Goal: Transaction & Acquisition: Purchase product/service

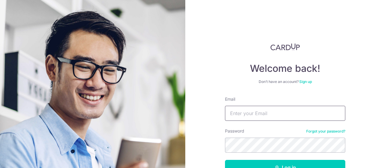
click at [278, 109] on input "Email" at bounding box center [285, 113] width 120 height 15
type input "[PERSON_NAME][EMAIL_ADDRESS][DOMAIN_NAME]"
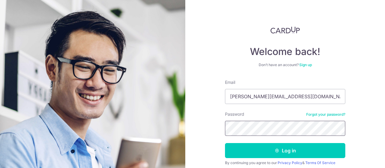
scroll to position [30, 0]
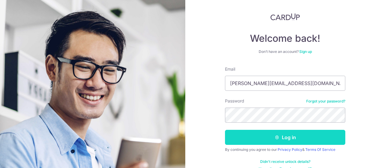
click at [302, 140] on button "Log in" at bounding box center [285, 137] width 120 height 15
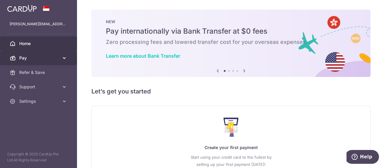
click at [45, 55] on link "Pay" at bounding box center [38, 58] width 77 height 14
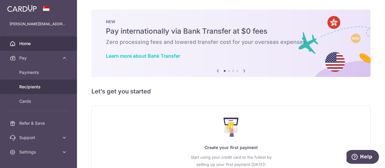
click at [50, 85] on span "Recipients" at bounding box center [39, 87] width 40 height 6
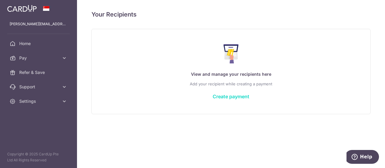
click at [228, 96] on link "Create payment" at bounding box center [231, 97] width 37 height 6
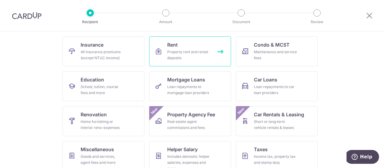
scroll to position [60, 0]
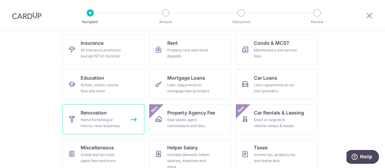
click at [92, 119] on div "Home furnishing or interior reno-expenses" at bounding box center [102, 123] width 43 height 12
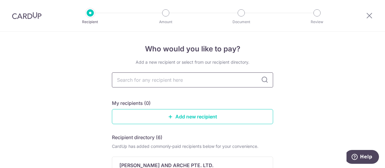
click at [190, 80] on input "text" at bounding box center [192, 79] width 161 height 15
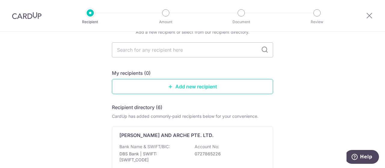
click at [186, 84] on link "Add new recipient" at bounding box center [192, 86] width 161 height 15
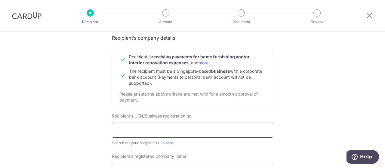
scroll to position [60, 0]
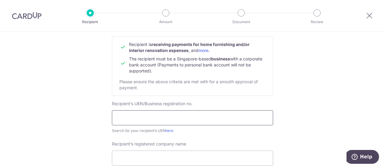
paste input "2 0 1 7 0 5 0 1 6 H"
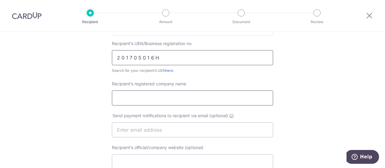
type input "2 0 1 7 0 5 0 1 6 H"
click at [156, 97] on input "Recipient’s registered company name" at bounding box center [192, 98] width 161 height 15
click at [162, 97] on input "Recipient’s registered company name" at bounding box center [192, 98] width 161 height 15
drag, startPoint x: 156, startPoint y: 94, endPoint x: 154, endPoint y: 101, distance: 6.7
paste input "IX Studio Pte Ltd"
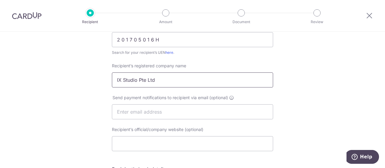
scroll to position [150, 0]
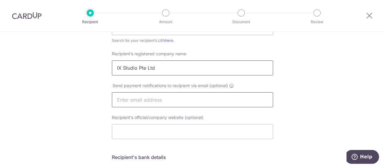
type input "IX Studio Pte Ltd"
click at [163, 99] on input "text" at bounding box center [192, 99] width 161 height 15
paste input "enquiry@ideasxchange.com.sg"
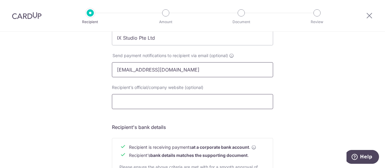
type input "enquiry@ideasxchange.com.sg"
click at [161, 95] on input "Recipient’s official/company website (optional)" at bounding box center [192, 101] width 161 height 15
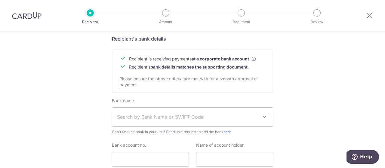
scroll to position [301, 0]
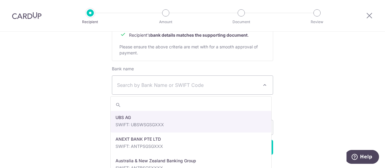
click at [170, 80] on span "Search by Bank Name or SWIFT Code" at bounding box center [192, 85] width 161 height 19
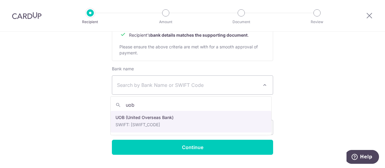
type input "uob"
select select "18"
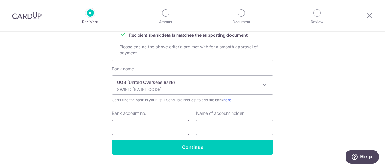
click at [151, 129] on input "Bank account no." at bounding box center [150, 127] width 77 height 15
paste input "310-306-8078"
click at [125, 127] on input "310-306-8078" at bounding box center [150, 127] width 77 height 15
type input "3103068078"
click at [208, 128] on input "text" at bounding box center [234, 127] width 77 height 15
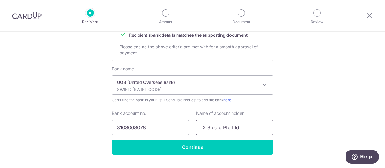
type input "IX Studio Pte Ltd"
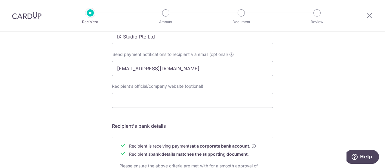
scroll to position [150, 0]
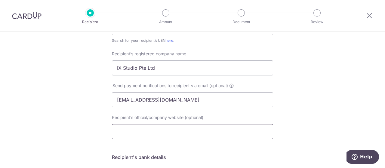
click at [158, 138] on input "Recipient’s official/company website (optional)" at bounding box center [192, 131] width 161 height 15
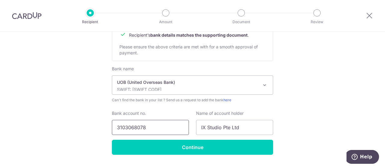
scroll to position [316, 0]
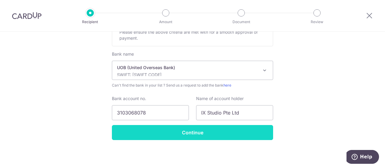
click at [166, 133] on input "Continue" at bounding box center [192, 132] width 161 height 15
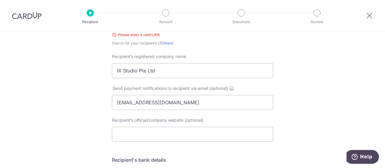
scroll to position [96, 0]
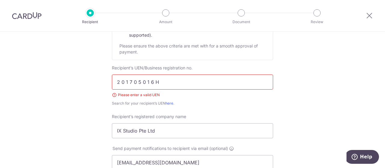
drag, startPoint x: 160, startPoint y: 82, endPoint x: 116, endPoint y: 82, distance: 43.9
click at [115, 83] on input "2 0 1 7 0 5 0 1 6 H" at bounding box center [192, 82] width 161 height 15
click at [113, 82] on input "2 0 1 7 0 5 0 1 6 H" at bounding box center [192, 82] width 161 height 15
drag, startPoint x: 170, startPoint y: 84, endPoint x: 62, endPoint y: 78, distance: 108.1
click at [62, 78] on div "Who would you like to pay? Your recipient does not need a CardUp account to rec…" at bounding box center [192, 166] width 385 height 461
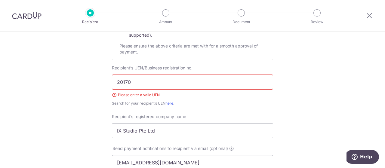
click at [161, 85] on input "20170" at bounding box center [192, 82] width 161 height 15
click at [154, 79] on input "201705016" at bounding box center [192, 82] width 161 height 15
type input "201705016H"
click at [301, 71] on div "Who would you like to pay? Your recipient does not need a CardUp account to rec…" at bounding box center [192, 166] width 385 height 461
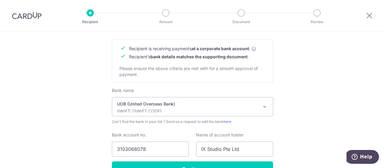
scroll to position [324, 0]
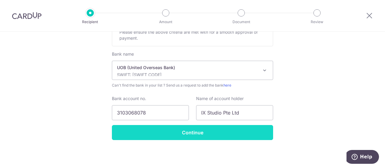
click at [242, 134] on input "Continue" at bounding box center [192, 132] width 161 height 15
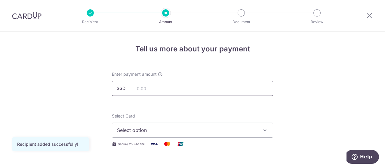
click at [212, 90] on input "text" at bounding box center [192, 88] width 161 height 15
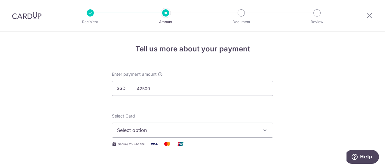
type input "42,500.00"
click at [192, 128] on span "Select option" at bounding box center [187, 130] width 140 height 7
click at [163, 147] on span "Add credit card" at bounding box center [198, 147] width 140 height 6
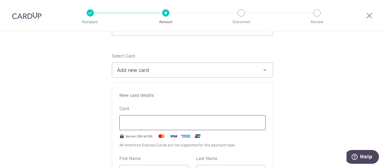
click at [165, 127] on div at bounding box center [192, 122] width 146 height 15
click at [169, 117] on div at bounding box center [192, 122] width 146 height 15
click at [143, 130] on div at bounding box center [192, 122] width 146 height 15
click at [166, 113] on div "Card Secure 256-bit SSL All American Express Cards are not supported for this p…" at bounding box center [192, 127] width 146 height 43
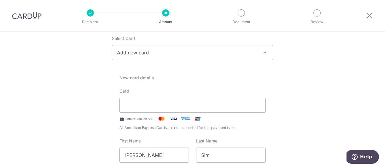
scroll to position [90, 0]
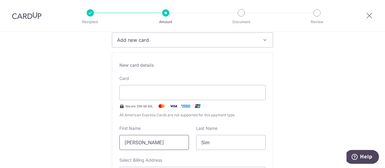
click at [165, 138] on input "[PERSON_NAME]" at bounding box center [153, 142] width 69 height 15
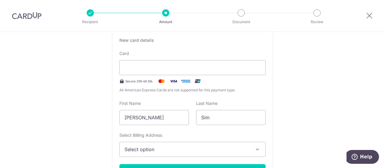
scroll to position [150, 0]
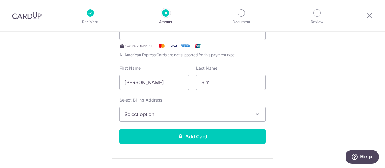
click at [207, 113] on span "Select option" at bounding box center [187, 114] width 125 height 7
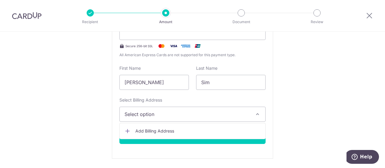
click at [183, 131] on span "Add Billing Address" at bounding box center [197, 131] width 125 height 6
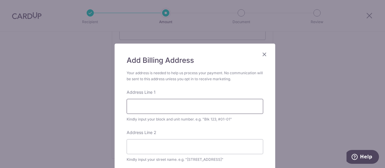
click at [187, 107] on input "Address Line 1" at bounding box center [195, 106] width 137 height 15
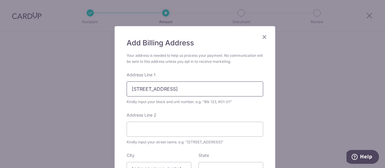
scroll to position [30, 0]
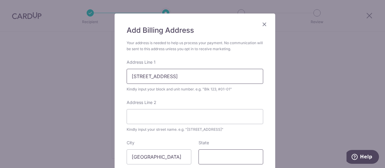
type input "27 faber terrace"
click at [211, 157] on input "State" at bounding box center [231, 156] width 65 height 15
type input "129022"
click at [268, 105] on div "Add Billing Address Your address is needed to help us process your payment. No …" at bounding box center [195, 122] width 161 height 217
click at [288, 98] on div "Add Billing Address Your address is needed to help us process your payment. No …" at bounding box center [192, 84] width 385 height 168
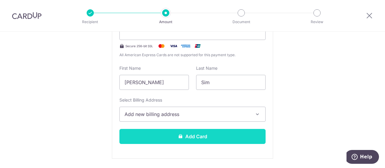
click at [198, 142] on button "Add Card" at bounding box center [192, 136] width 146 height 15
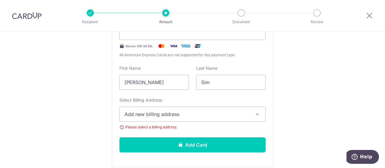
click at [199, 116] on span "Add new billing address" at bounding box center [187, 114] width 125 height 7
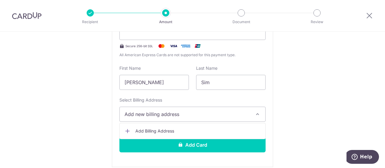
click at [180, 132] on span "Add Billing Address" at bounding box center [197, 131] width 125 height 6
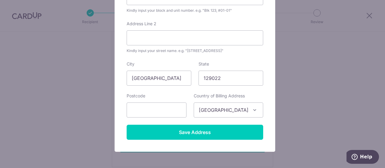
scroll to position [136, 0]
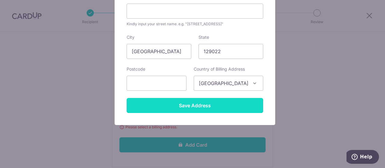
click at [203, 109] on input "Save Address" at bounding box center [195, 105] width 137 height 15
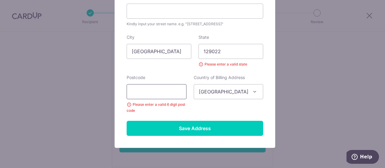
click at [162, 93] on input "text" at bounding box center [157, 91] width 60 height 15
type input "129022"
drag, startPoint x: 233, startPoint y: 47, endPoint x: 168, endPoint y: 56, distance: 65.9
click at [168, 56] on div "City Singapore State 129022 Please enter a valid state" at bounding box center [195, 50] width 144 height 33
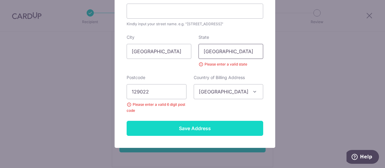
type input "singapore"
click at [214, 126] on input "Save Address" at bounding box center [195, 128] width 137 height 15
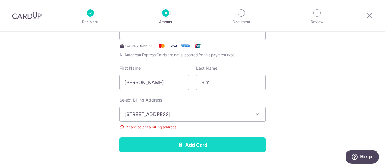
drag, startPoint x: 203, startPoint y: 139, endPoint x: 211, endPoint y: 147, distance: 10.8
click at [211, 147] on button "Add Card" at bounding box center [192, 144] width 146 height 15
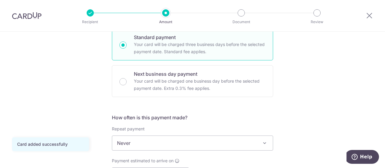
scroll to position [180, 0]
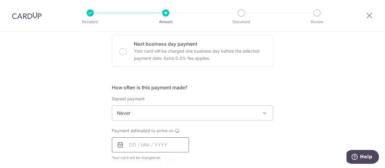
click at [172, 147] on input "text" at bounding box center [150, 144] width 77 height 15
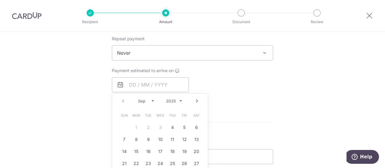
click at [301, 95] on div "Tell us more about your payment Enter payment amount SGD 42,500.00 42500.00 Car…" at bounding box center [192, 83] width 385 height 584
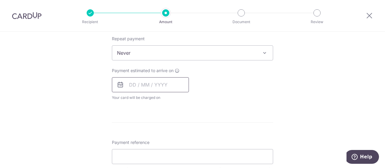
click at [161, 89] on input "text" at bounding box center [150, 84] width 77 height 15
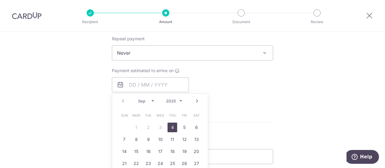
click at [172, 129] on link "4" at bounding box center [173, 128] width 10 height 10
type input "[DATE]"
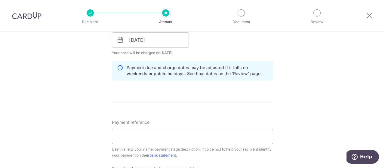
scroll to position [301, 0]
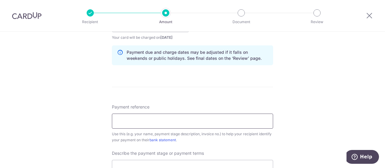
click at [183, 122] on input "Payment reference" at bounding box center [192, 121] width 161 height 15
type input "50% deposit"
click at [192, 69] on form "Enter payment amount SGD 42,500.00 42500.00 Card added successfully Select Card…" at bounding box center [192, 41] width 161 height 541
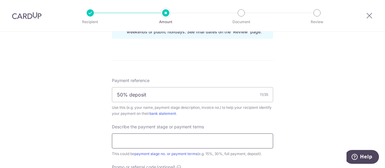
scroll to position [361, 0]
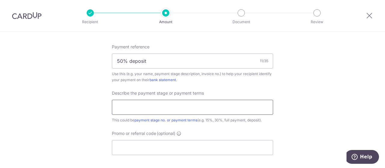
click at [185, 108] on input "text" at bounding box center [192, 107] width 161 height 15
type input "50% payment"
drag, startPoint x: 177, startPoint y: 60, endPoint x: 109, endPoint y: 62, distance: 68.9
click at [263, 85] on div "Payment reference 50% deposit 11/35 Use this (e.g. your name, payment stage des…" at bounding box center [192, 99] width 161 height 111
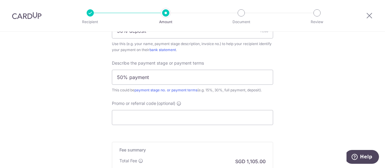
scroll to position [451, 0]
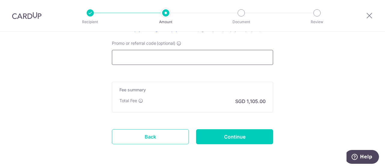
paste input "RENO25ONE"
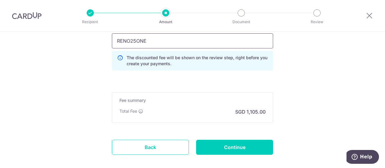
scroll to position [481, 0]
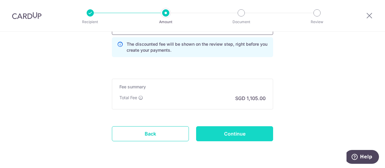
type input "RENO25ONE"
click at [238, 129] on input "Continue" at bounding box center [234, 133] width 77 height 15
type input "Create Schedule"
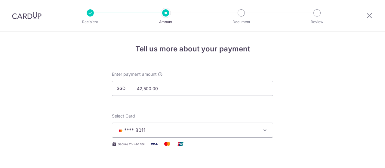
scroll to position [399, 0]
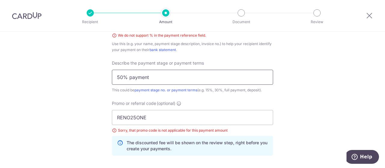
click at [125, 76] on input "50% payment" at bounding box center [192, 77] width 161 height 15
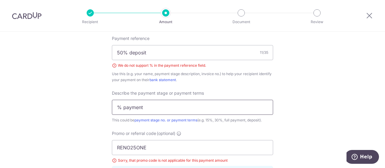
click at [141, 74] on div "Use this (e.g. your name, payment stage description, invoice no.) to help your …" at bounding box center [192, 77] width 161 height 12
type input "% payment"
drag, startPoint x: 125, startPoint y: 51, endPoint x: 107, endPoint y: 53, distance: 18.7
type input "Renovation 2nd deposit"
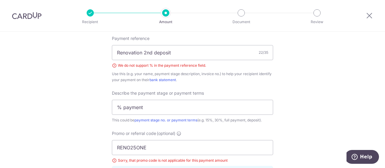
drag, startPoint x: 115, startPoint y: 102, endPoint x: 115, endPoint y: 107, distance: 4.5
click at [115, 107] on input "% payment" at bounding box center [192, 107] width 161 height 15
click at [163, 105] on input "50% payment" at bounding box center [192, 107] width 161 height 15
type input "50% payment less 8k"
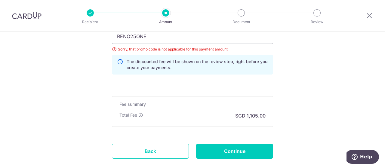
scroll to position [454, 0]
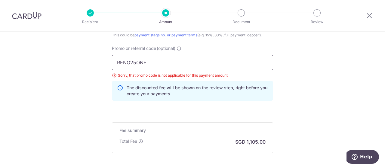
drag, startPoint x: 148, startPoint y: 62, endPoint x: 46, endPoint y: 54, distance: 102.9
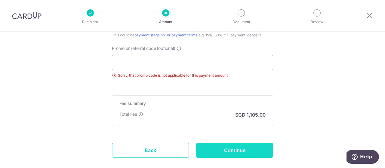
click at [243, 147] on input "Continue" at bounding box center [234, 150] width 77 height 15
type input "Create Schedule"
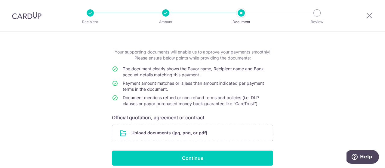
scroll to position [48, 0]
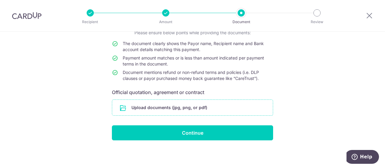
click at [182, 108] on input "file" at bounding box center [192, 108] width 161 height 16
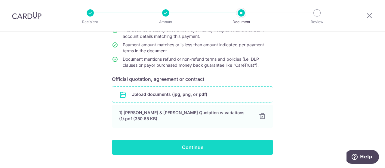
scroll to position [72, 0]
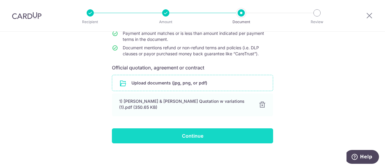
click at [212, 137] on input "Continue" at bounding box center [192, 135] width 161 height 15
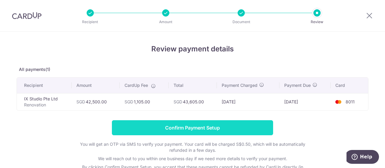
click at [210, 129] on input "Confirm Payment Setup" at bounding box center [192, 127] width 161 height 15
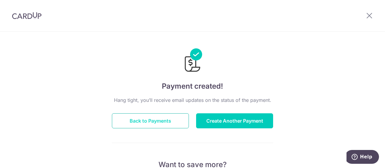
click at [179, 124] on button "Back to Payments" at bounding box center [150, 120] width 77 height 15
